Goal: Submit feedback/report problem: Provide input to the site owners about the experience or issues

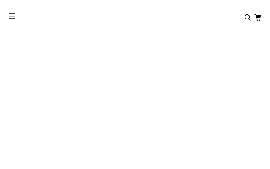
type input "**********"
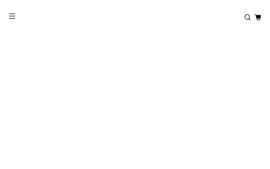
type input "**********"
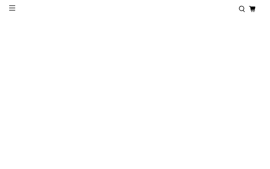
type input "**********"
